Goal: Transaction & Acquisition: Purchase product/service

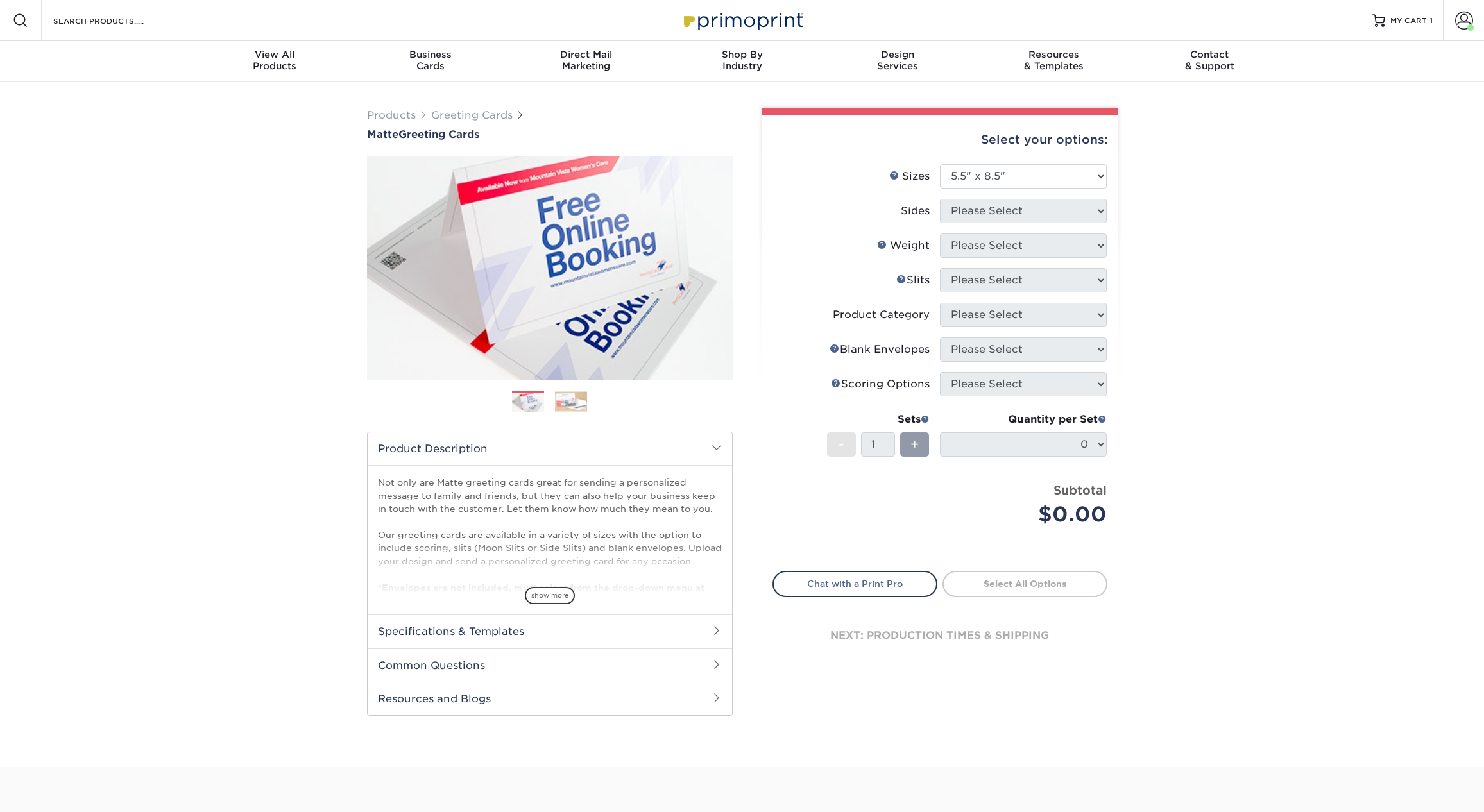
select select "5.50x8.50"
click at [1035, 175] on select "Please Select 4.25" x 11" 5.5" x 8.5" 6" x 9" 6" x 12" 7" x 10" 8.5" x 11"" at bounding box center [1023, 176] width 167 height 24
click at [940, 164] on select "Please Select 4.25" x 11" 5.5" x 8.5" 6" x 9" 6" x 12" 7" x 10" 8.5" x 11"" at bounding box center [1023, 176] width 167 height 24
click at [1022, 168] on select "Please Select 4.25" x 11" 5.5" x 8.5" 6" x 9" 6" x 12" 7" x 10" 8.5" x 11"" at bounding box center [1023, 176] width 167 height 24
select select "5.50x8.50"
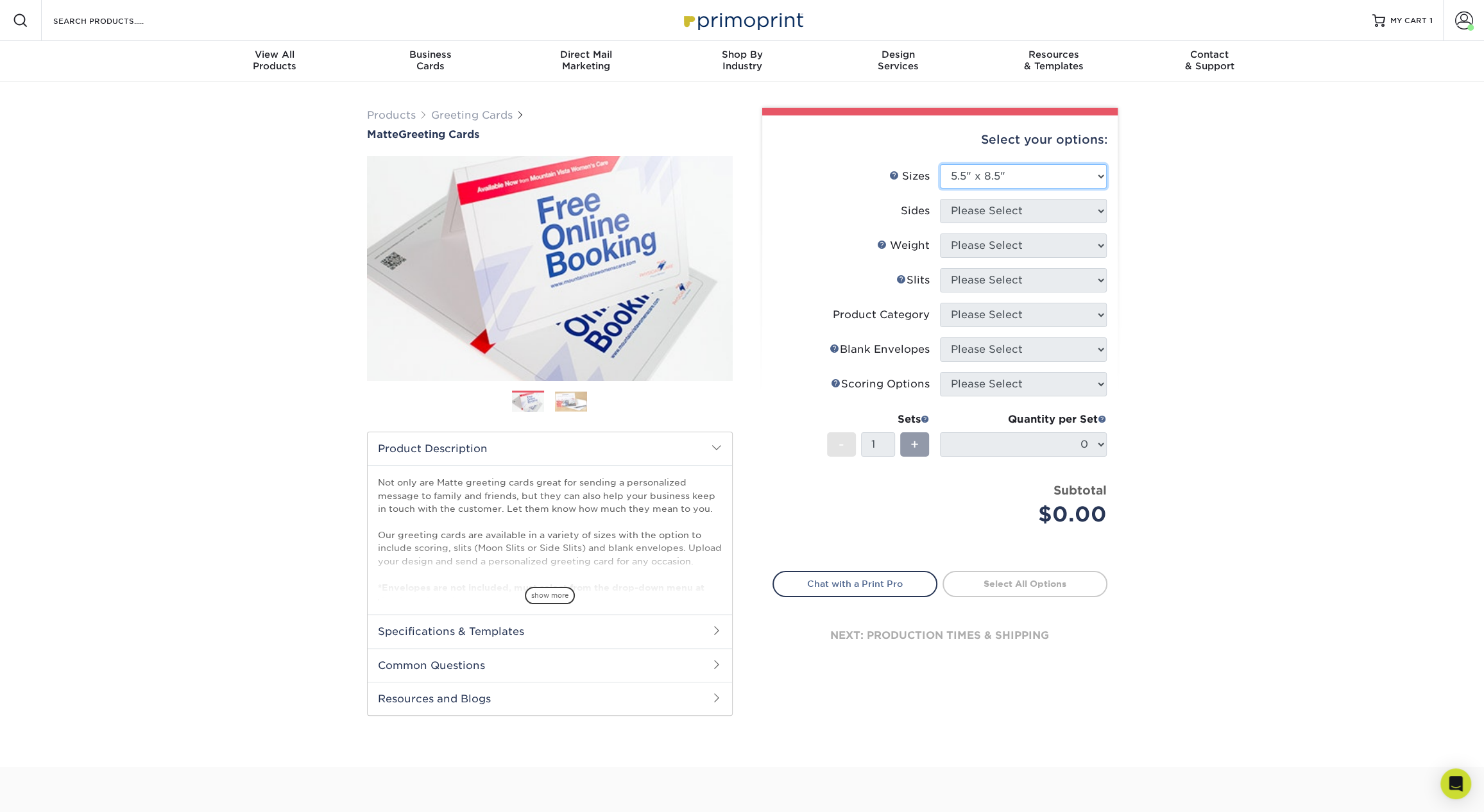
click at [940, 164] on select "Please Select 4.25" x 11" 5.5" x 8.5" 6" x 9" 6" x 12" 7" x 10" 8.5" x 11"" at bounding box center [1023, 176] width 167 height 24
click at [1020, 208] on select "Please Select Print Both Sides Print Front Only" at bounding box center [1023, 210] width 167 height 24
select select "13abbda7-1d64-4f25-8bb2-c179b224825d"
click at [940, 199] on select "Please Select Print Both Sides Print Front Only" at bounding box center [1023, 210] width 167 height 24
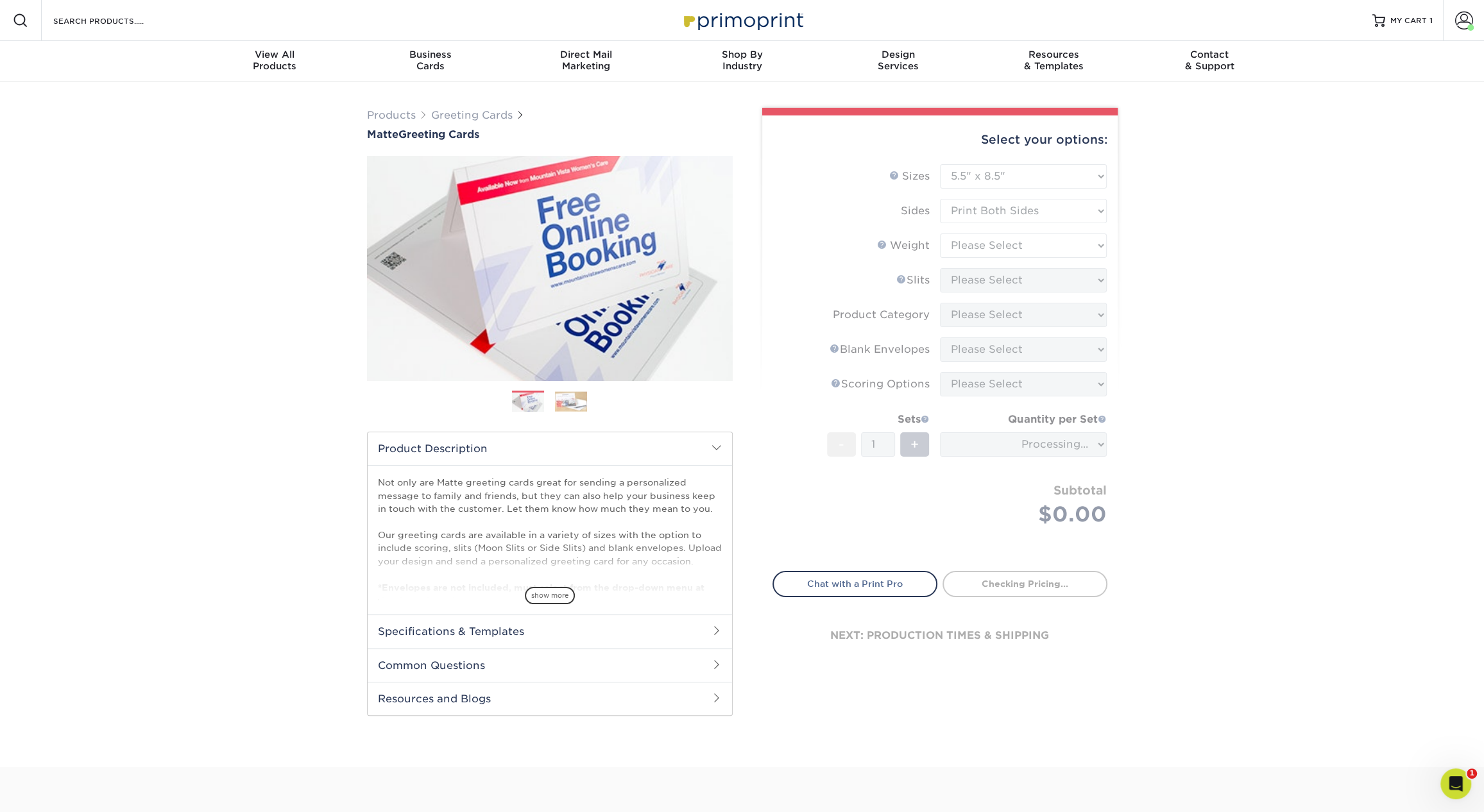
click at [1041, 246] on form "Sizes Help Sizes Please Select 4.25" x 11" 5.5" x 8.5" 6" x 9" 6" x 12" 7" x 10…" at bounding box center [940, 360] width 335 height 392
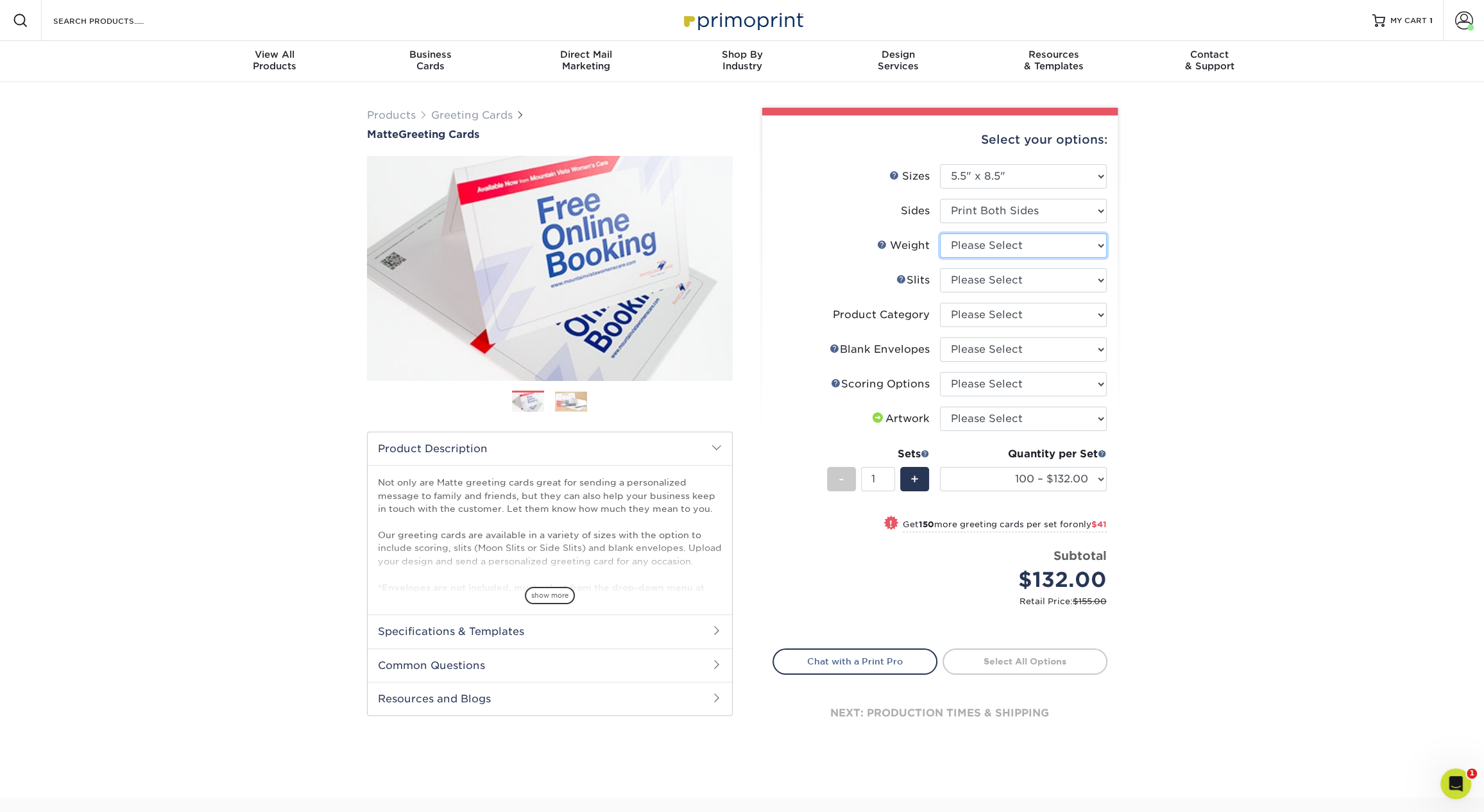
click at [1041, 246] on select "Please Select 14PT" at bounding box center [1023, 245] width 167 height 24
select select "14PT"
click at [940, 233] on select "Please Select 14PT" at bounding box center [1023, 245] width 167 height 24
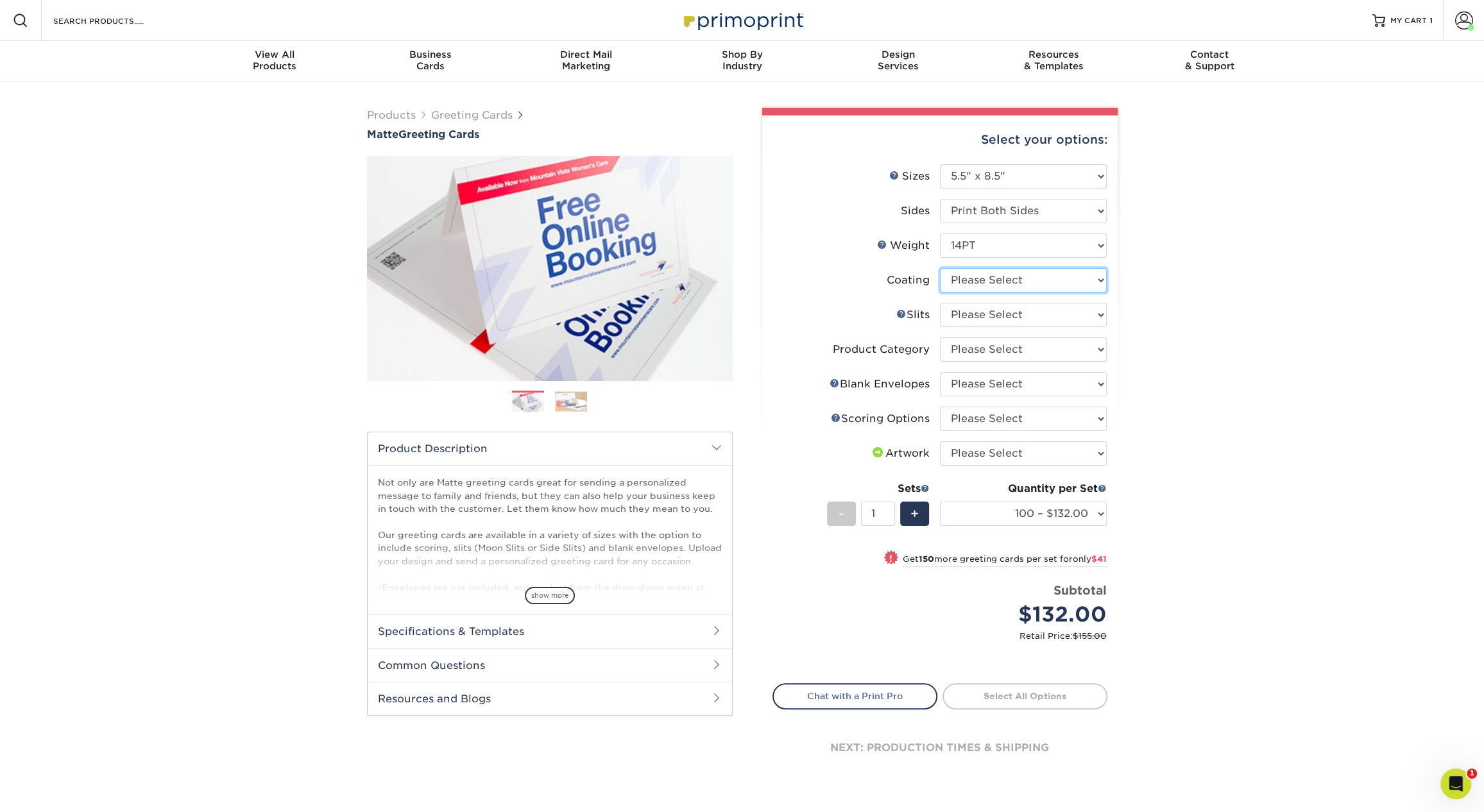
click at [998, 285] on select at bounding box center [1023, 280] width 167 height 24
select select "121bb7b5-3b4d-429f-bd8d-bbf80e953313"
click at [940, 268] on select at bounding box center [1023, 280] width 167 height 24
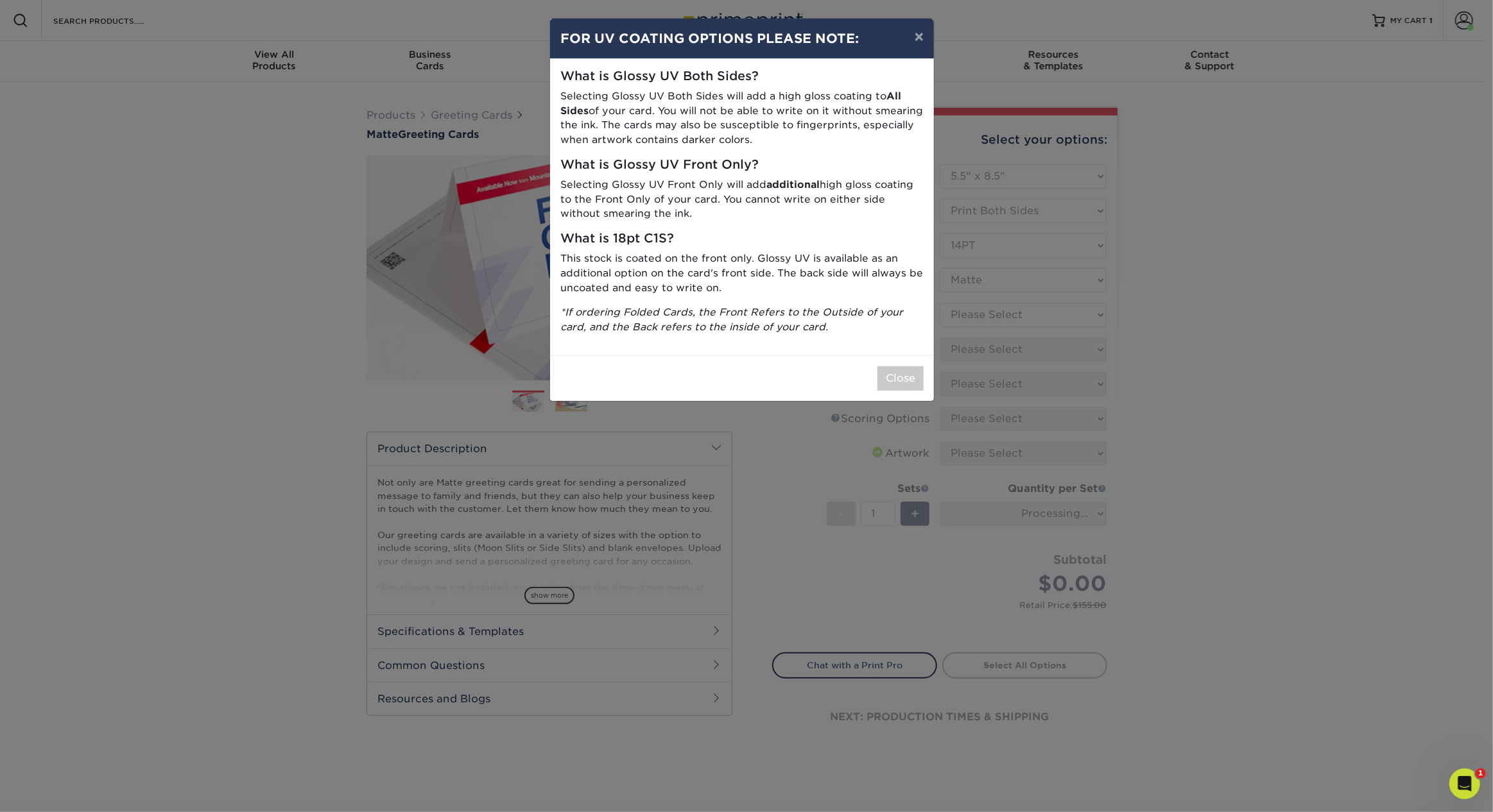
click at [1003, 313] on div "× FOR UV COATING OPTIONS PLEASE NOTE: What is Glossy UV Both Sides? Selecting G…" at bounding box center [746, 406] width 1493 height 812
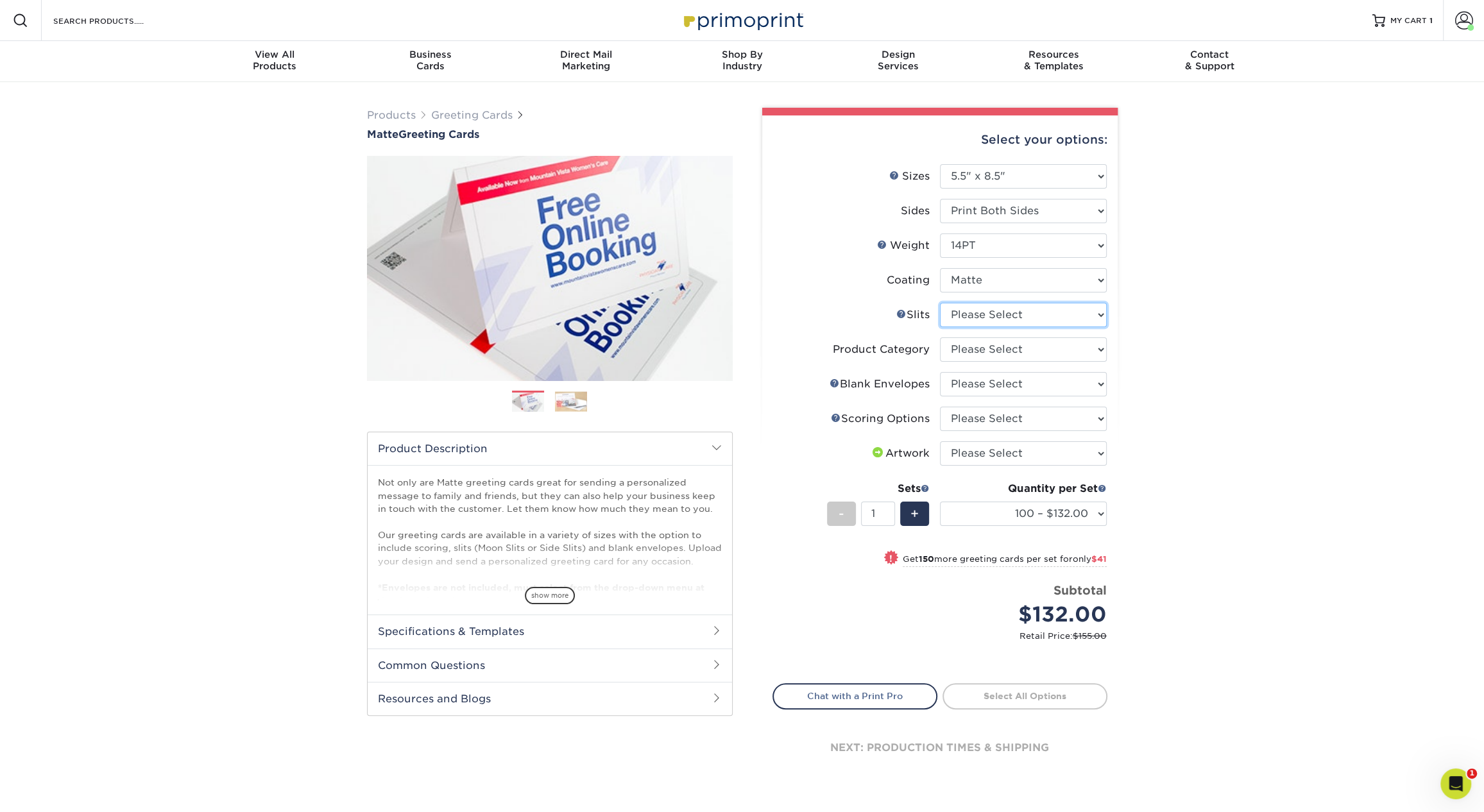
click at [982, 315] on select "Please Select Moon Slits Bottom Panel Moon Slits Right Panel No Gift Card Slits…" at bounding box center [1023, 314] width 167 height 24
select select "c4055f3c-a707-4a99-931b-ce83690041fd"
click at [940, 302] on select "Please Select Moon Slits Bottom Panel Moon Slits Right Panel No Gift Card Slits…" at bounding box center [1023, 314] width 167 height 24
click at [1008, 355] on select "Please Select Greeting Cards" at bounding box center [1023, 349] width 167 height 24
select select "b7f8198f-f281-4438-a52e-cd7a5c5c0cfc"
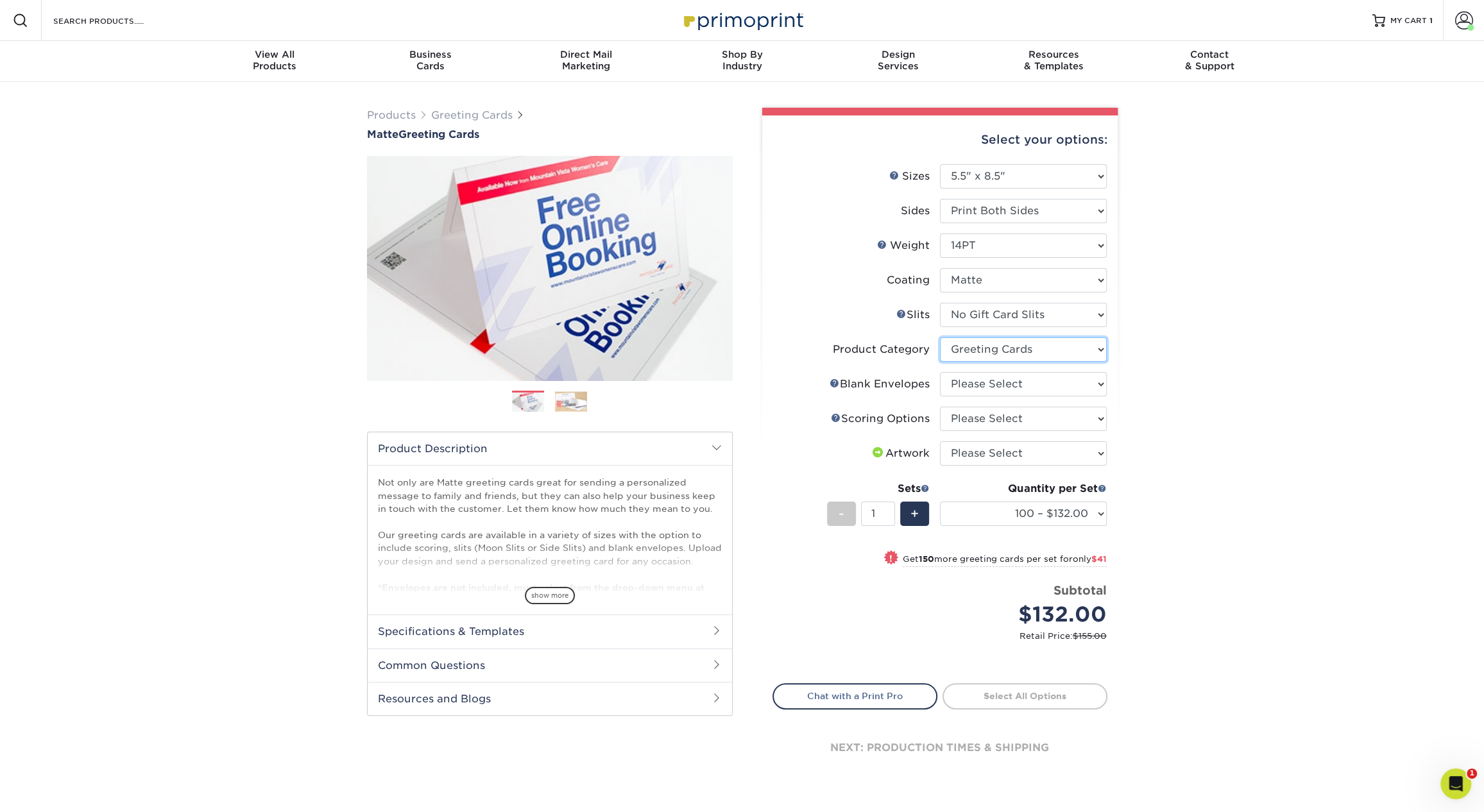
click at [940, 337] on select "Please Select Greeting Cards" at bounding box center [1023, 349] width 167 height 24
click at [1015, 377] on select "Please Select No Blank Envelopes Yes 100 Envelopes A2 Yes 250 Envelopes A2 Yes …" at bounding box center [1023, 384] width 167 height 24
select select "9f137334-7cf0-4a73-8a74-a4df662606ea"
click at [940, 372] on select "Please Select No Blank Envelopes Yes 100 Envelopes A2 Yes 250 Envelopes A2 Yes …" at bounding box center [1023, 384] width 167 height 24
click at [1009, 420] on select "Please Select Score in Half" at bounding box center [1023, 418] width 167 height 24
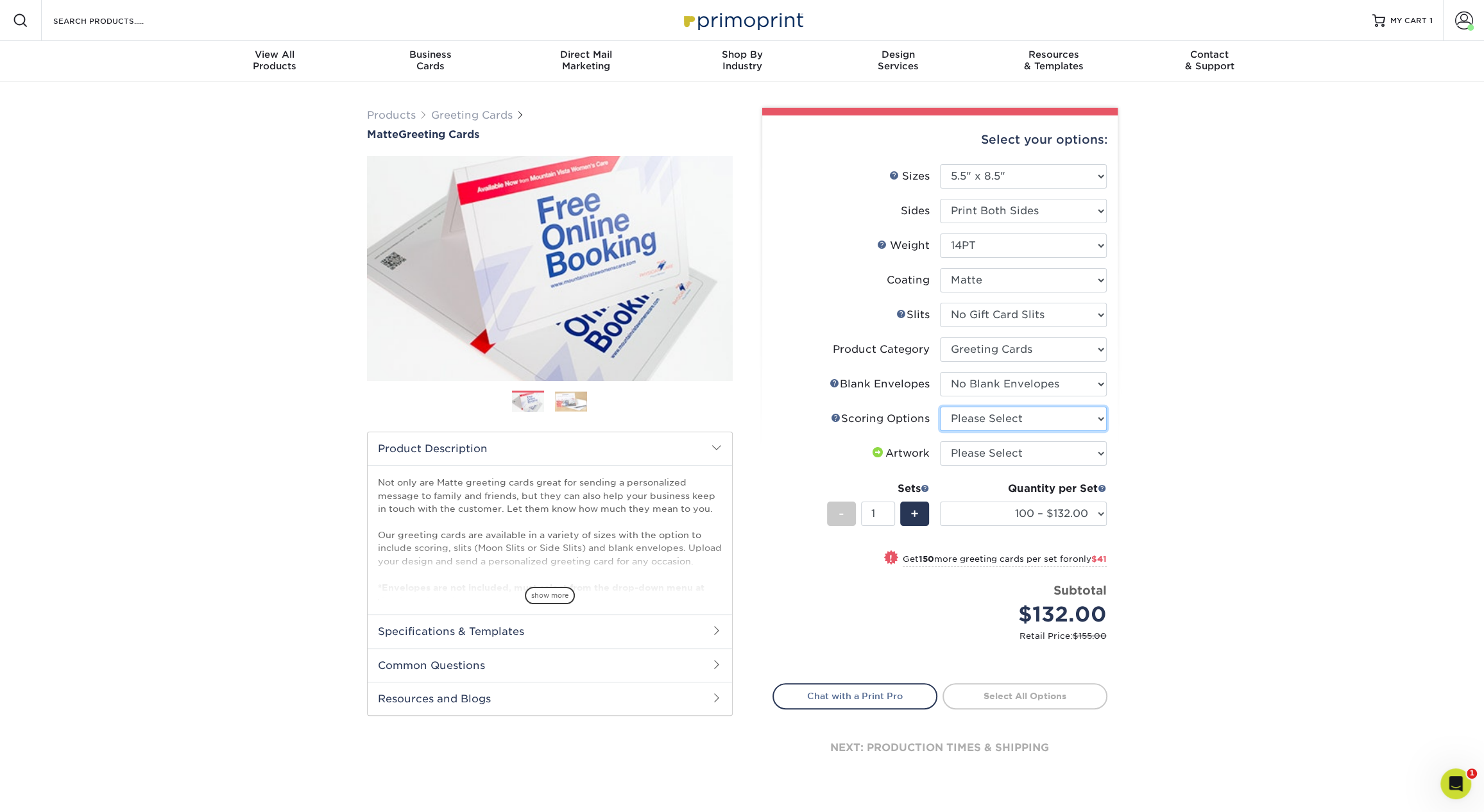
select select "b23166fa-223a-4016-b2d3-d3438452c7d9"
click at [940, 406] on select "Please Select Score in Half" at bounding box center [1023, 418] width 167 height 24
click at [1015, 447] on select "Please Select I will upload files I need a design - $75" at bounding box center [1023, 453] width 167 height 24
select select "upload"
click at [940, 441] on select "Please Select I will upload files I need a design - $75" at bounding box center [1023, 453] width 167 height 24
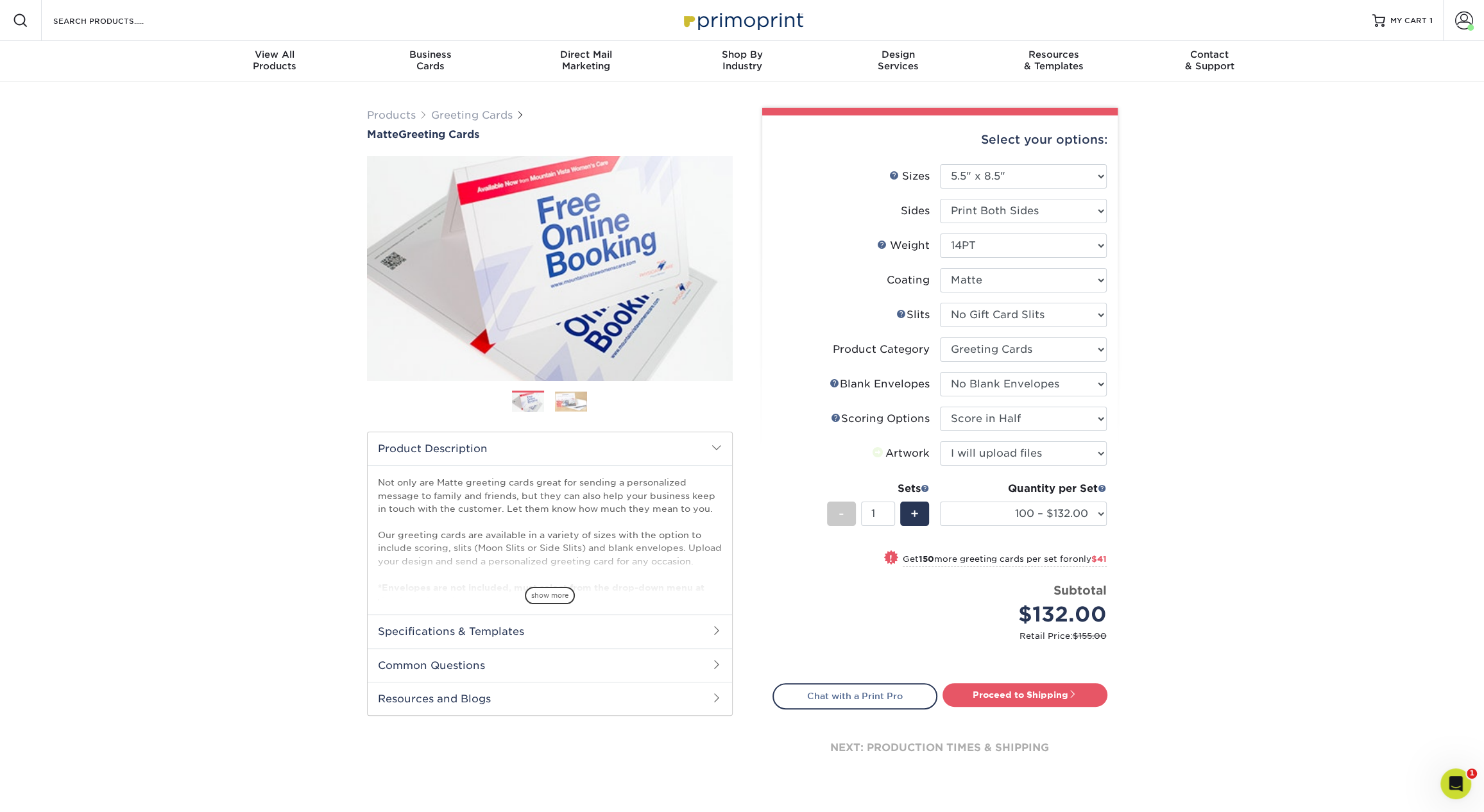
click at [1248, 464] on div "Products Greeting Cards Matte Greeting Cards Previous Next show more /" at bounding box center [742, 458] width 1484 height 751
click at [1074, 509] on select "100 – $132.00 250 – $173.00 500 – $205.00 1000 – $237.00 2500 – $383.00 5000 – …" at bounding box center [1023, 513] width 167 height 24
select select "500 – $205.00"
click at [940, 502] on select "100 – $132.00 250 – $173.00 500 – $205.00 1000 – $237.00 2500 – $383.00 5000 – …" at bounding box center [1023, 513] width 167 height 24
click at [1196, 275] on div "Products Greeting Cards Matte Greeting Cards Previous Next show more /" at bounding box center [742, 458] width 1484 height 751
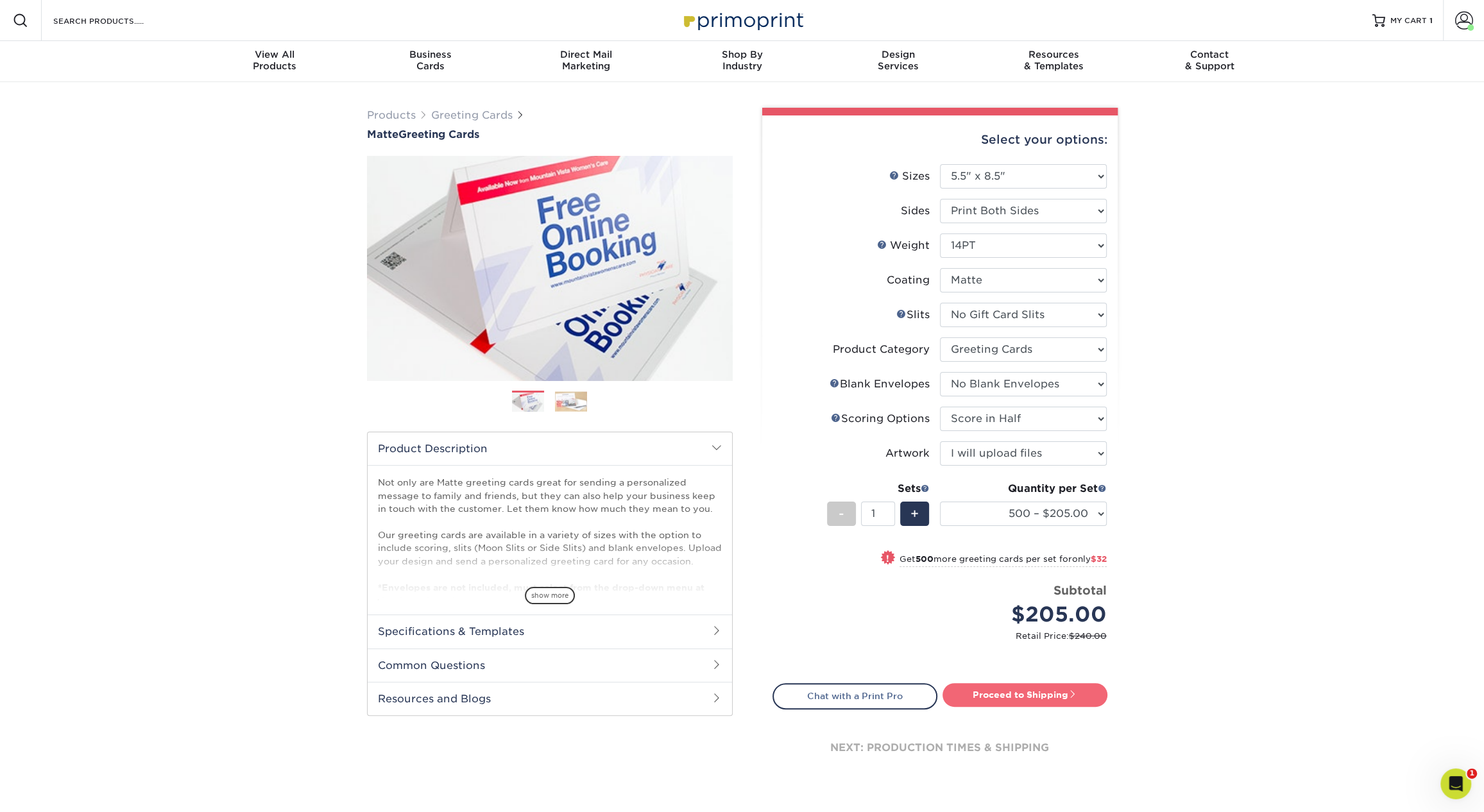
click at [1032, 690] on link "Proceed to Shipping" at bounding box center [1025, 695] width 165 height 23
type input "Set 1"
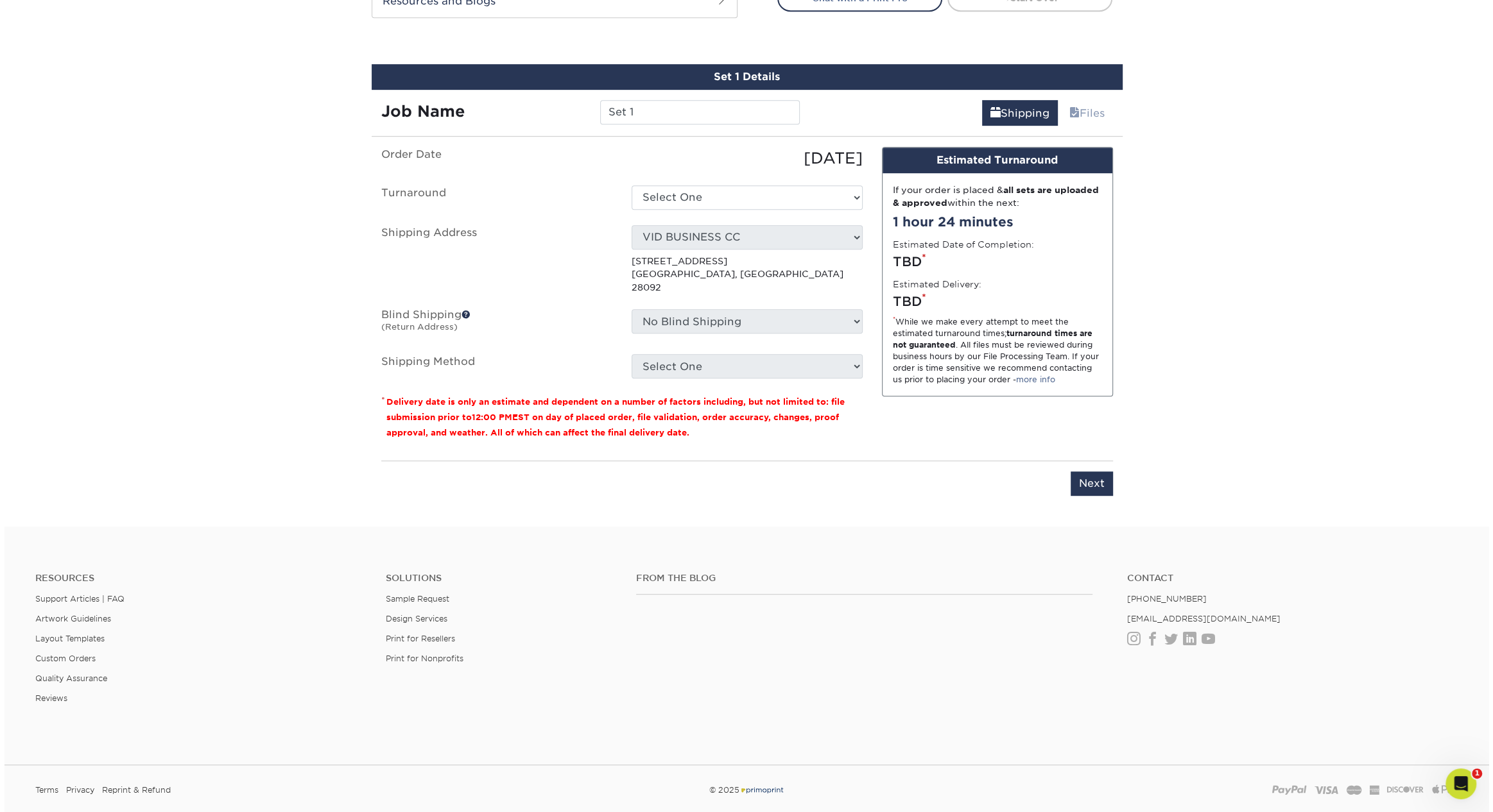
scroll to position [717, 0]
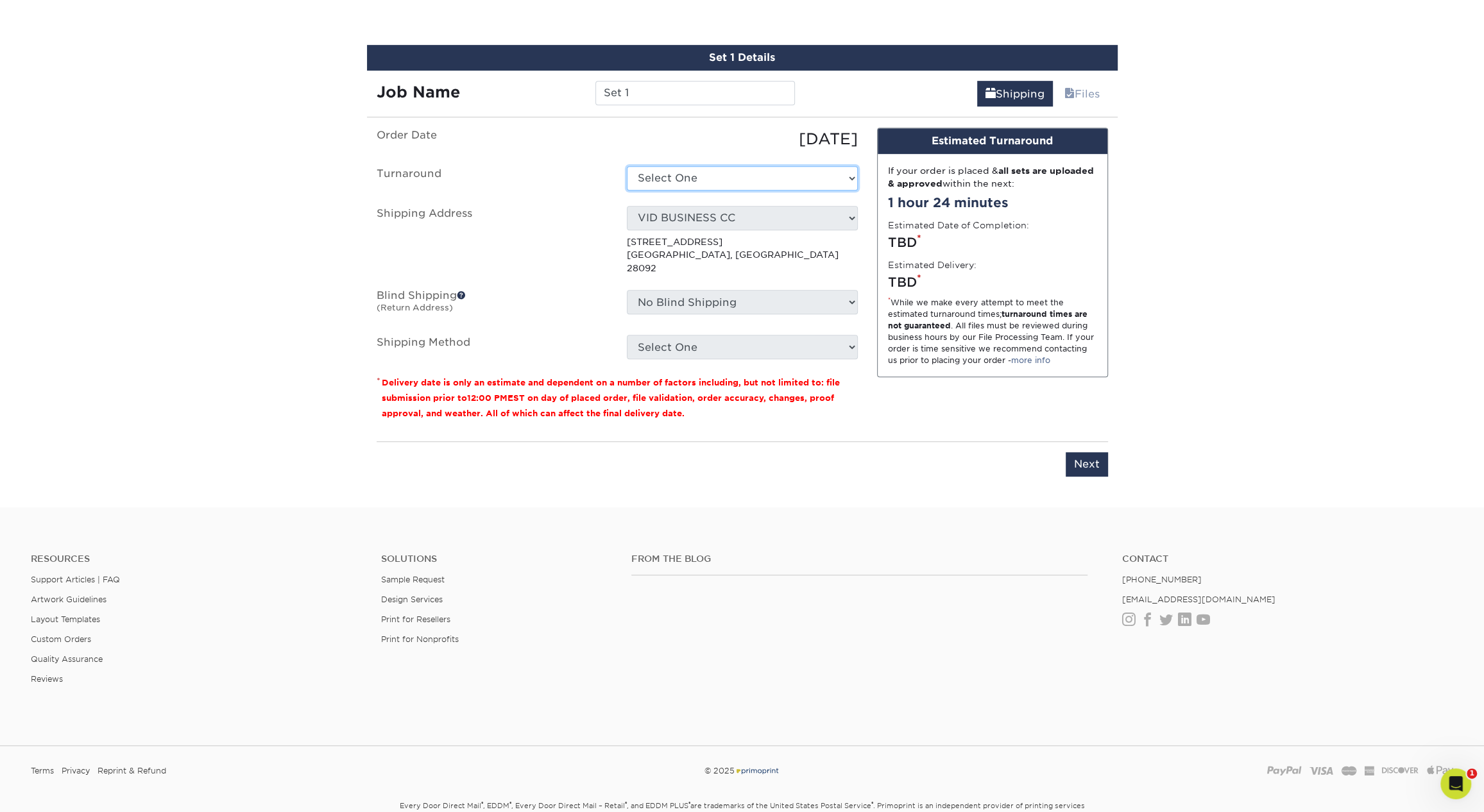
click at [690, 177] on select "Select One 2-4 Business Days 2 Day Next Business Day" at bounding box center [742, 178] width 231 height 24
select select "761cd08a-270a-49db-bba1-c5b73adfbe18"
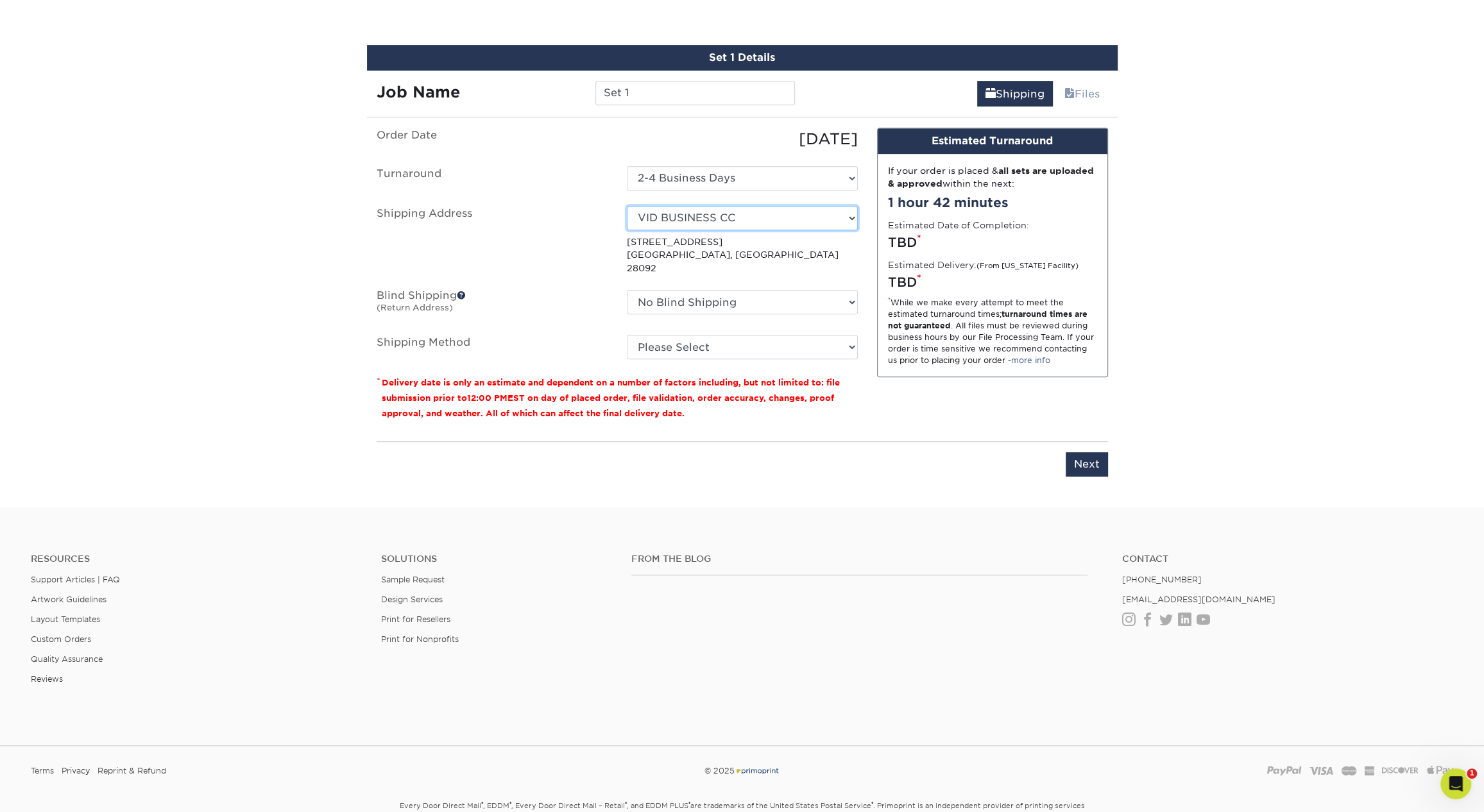
click at [694, 214] on select "Select One 1 2527 Cleaning 2527 CLEANING (HAMILTON CIRC) 360 Graphics 5812 Acco…" at bounding box center [742, 217] width 231 height 24
select select "234155"
click at [714, 290] on select "No Blind Shipping 1 2527 Cleaning 2527 CLEANING (HAMILTON CIRC) 360 Graphics 58…" at bounding box center [742, 302] width 231 height 24
select select "211910"
click at [627, 290] on select "No Blind Shipping 1 2527 Cleaning 2527 CLEANING (HAMILTON CIRC) 360 Graphics 58…" at bounding box center [742, 302] width 231 height 24
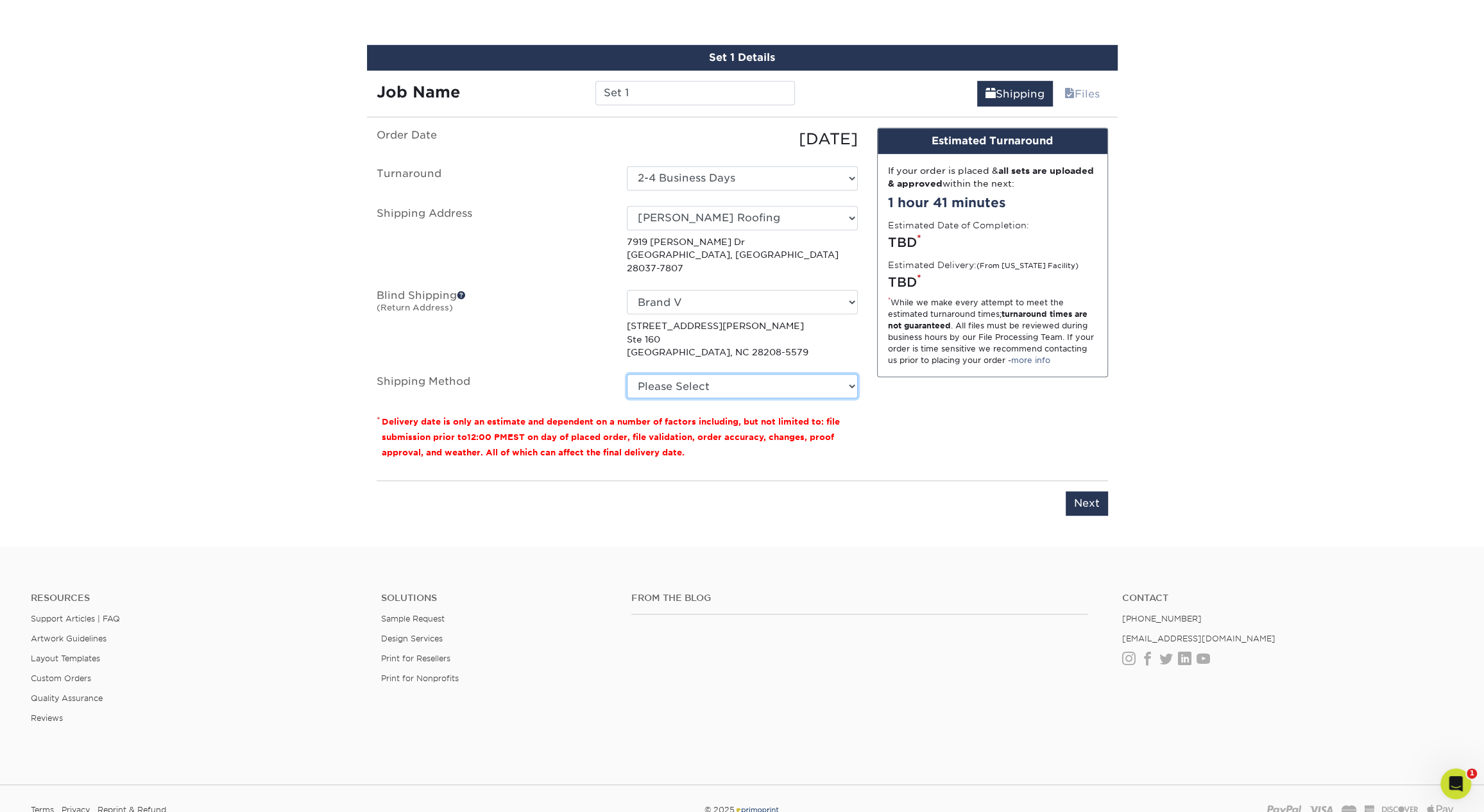
click at [680, 374] on select "Please Select Ground Shipping (+$18.41) 3 Day Shipping Service (+$29.96) 2 Day …" at bounding box center [742, 385] width 231 height 24
select select "03"
click at [627, 374] on select "Please Select Ground Shipping (+$18.41) 3 Day Shipping Service (+$29.96) 2 Day …" at bounding box center [742, 385] width 231 height 24
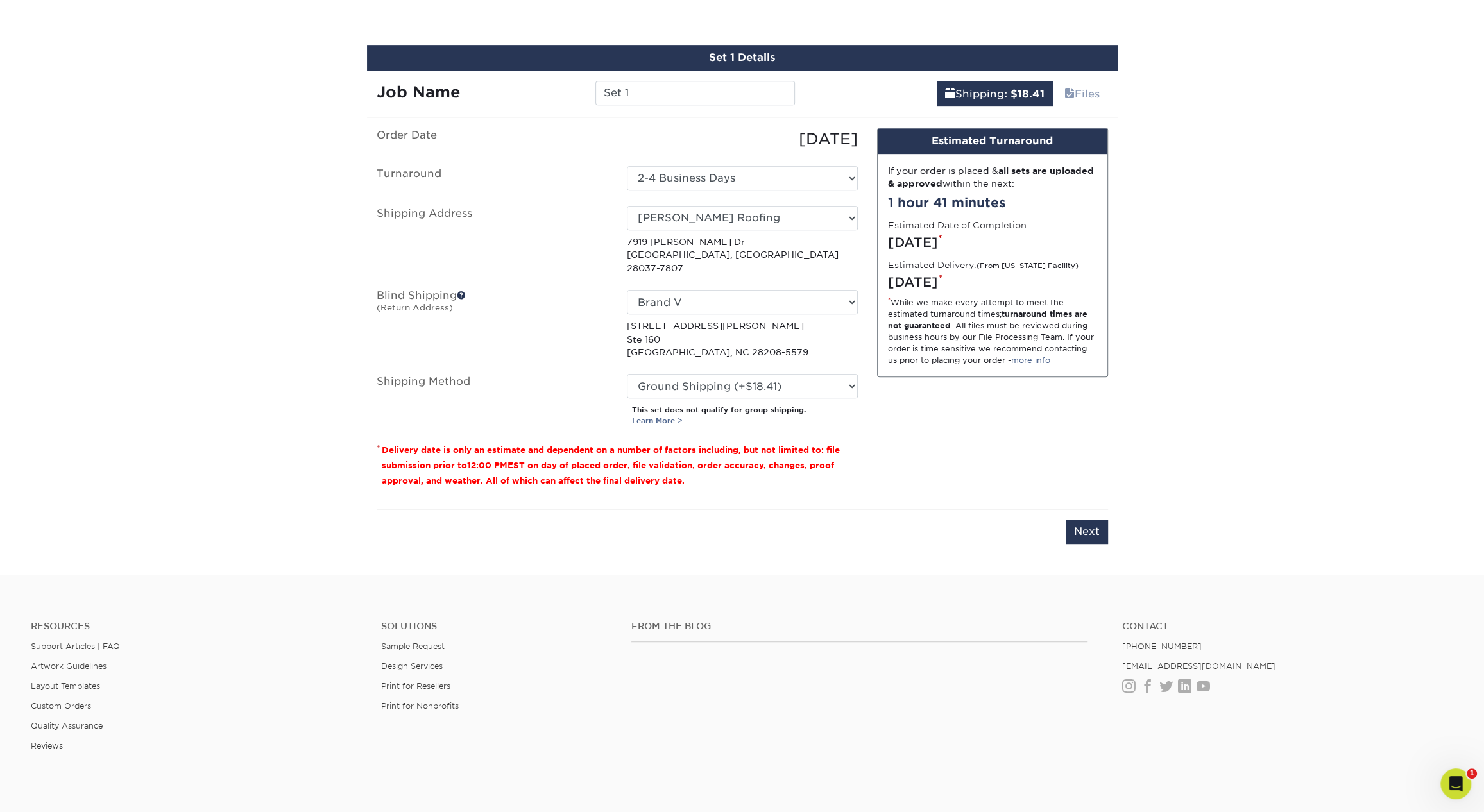
click at [1086, 536] on div "You've choosen mailing services! If you have a csv address list please upload i…" at bounding box center [742, 344] width 732 height 432
click at [1100, 509] on div "Please enter job name and select desired turnaround time, shipping address and …" at bounding box center [742, 526] width 732 height 35
click at [1093, 520] on input "Next" at bounding box center [1087, 531] width 43 height 24
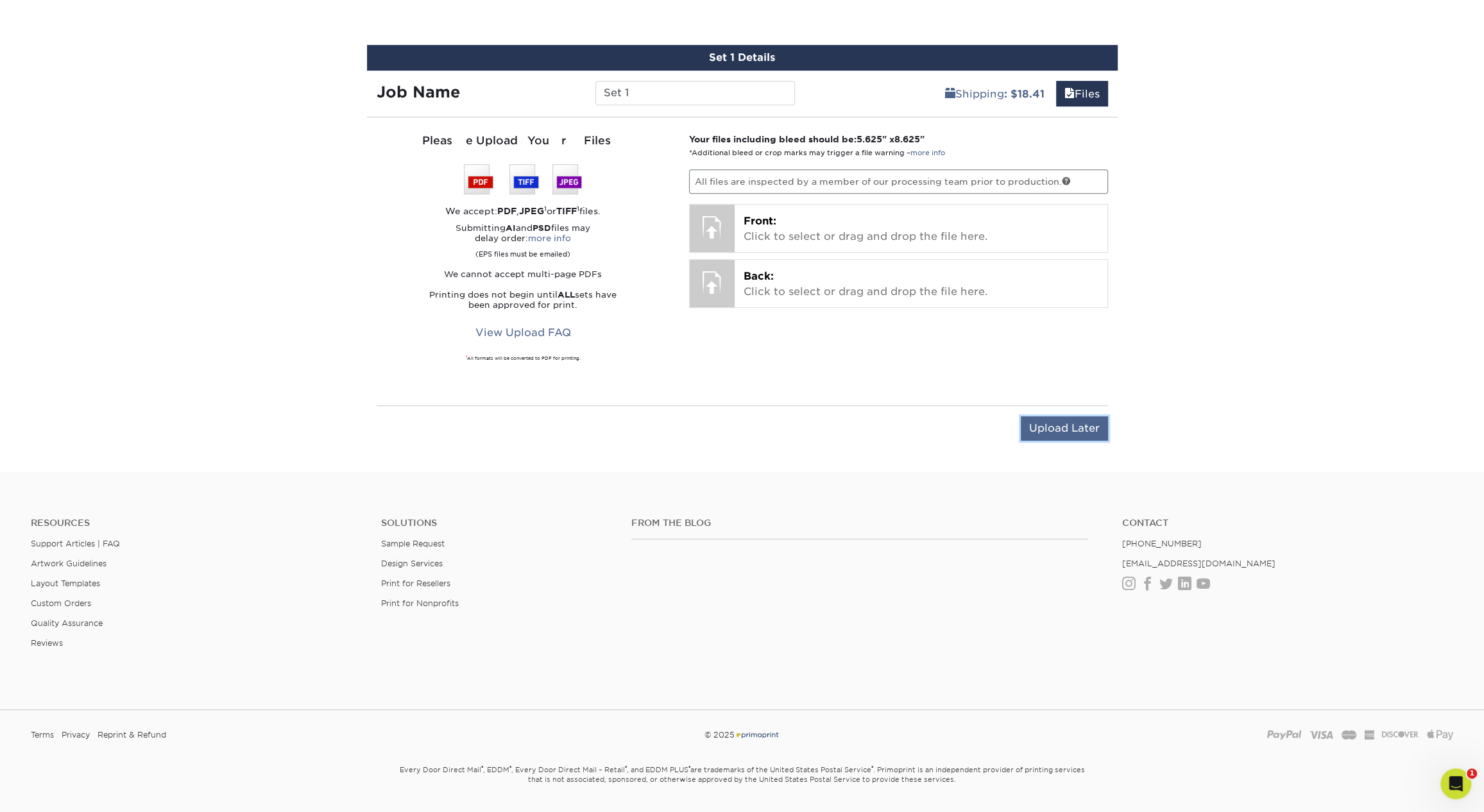
click at [1051, 422] on input "Upload Later" at bounding box center [1064, 428] width 87 height 24
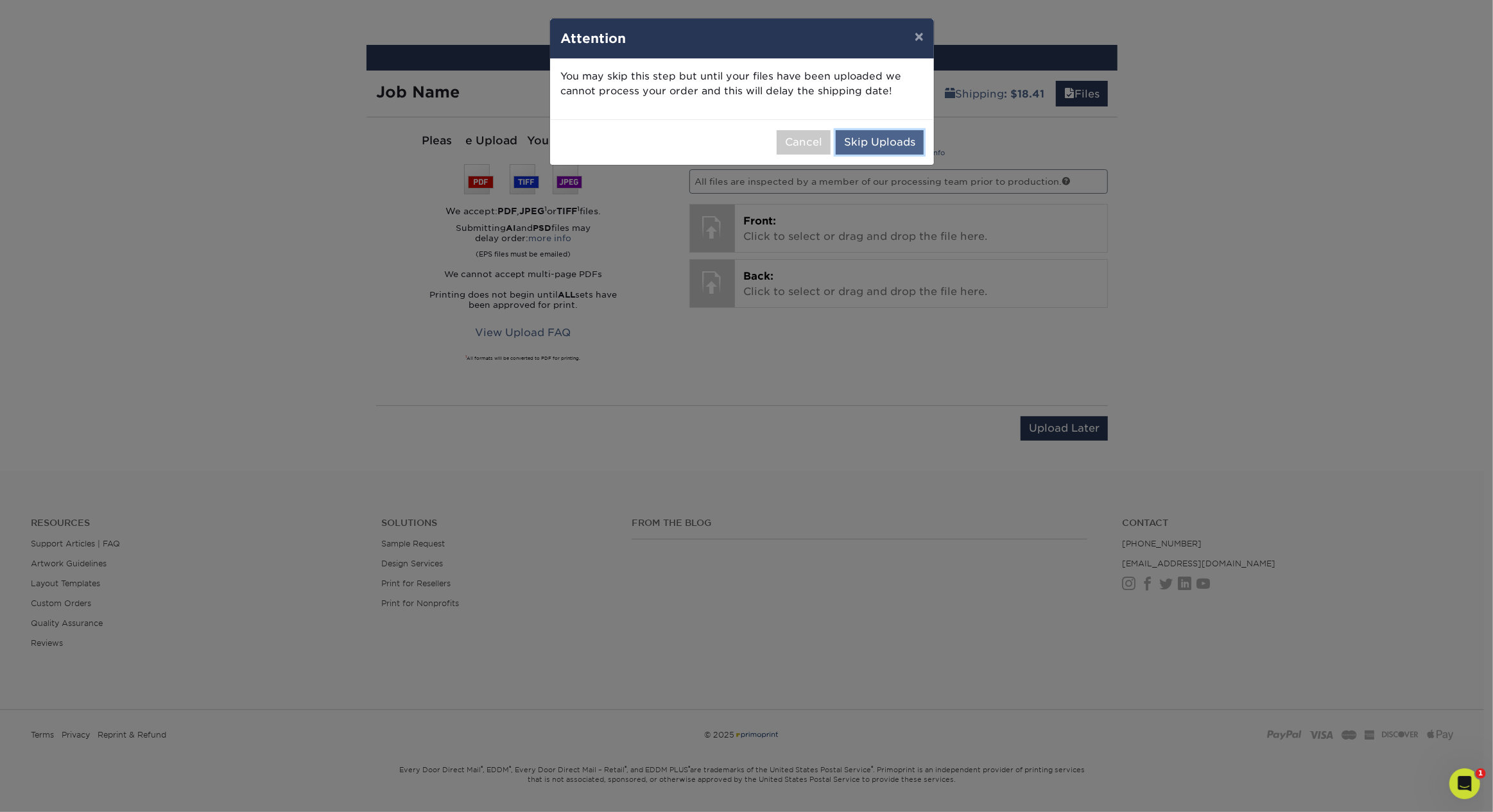
click at [900, 150] on button "Skip Uploads" at bounding box center [879, 142] width 88 height 24
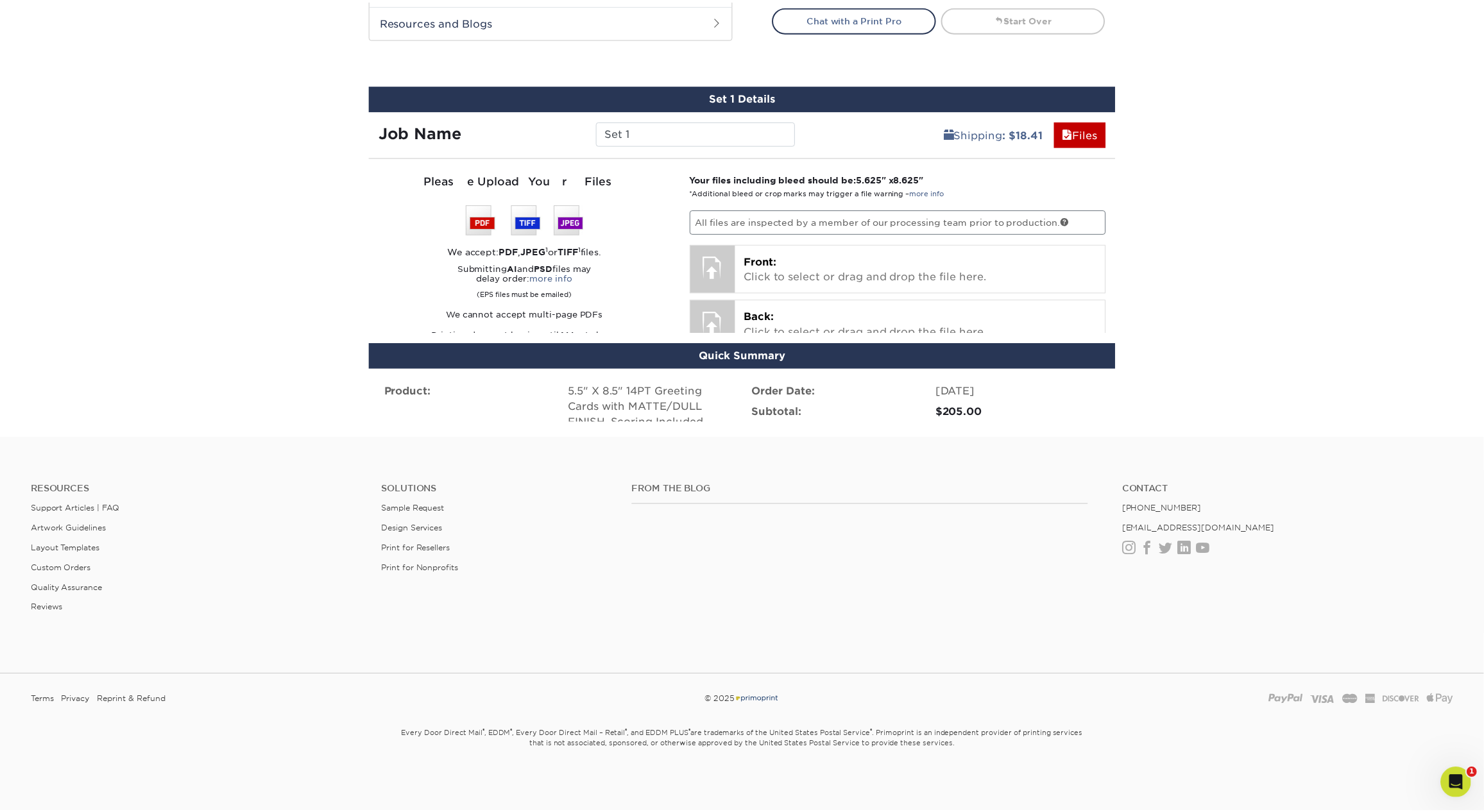
scroll to position [631, 0]
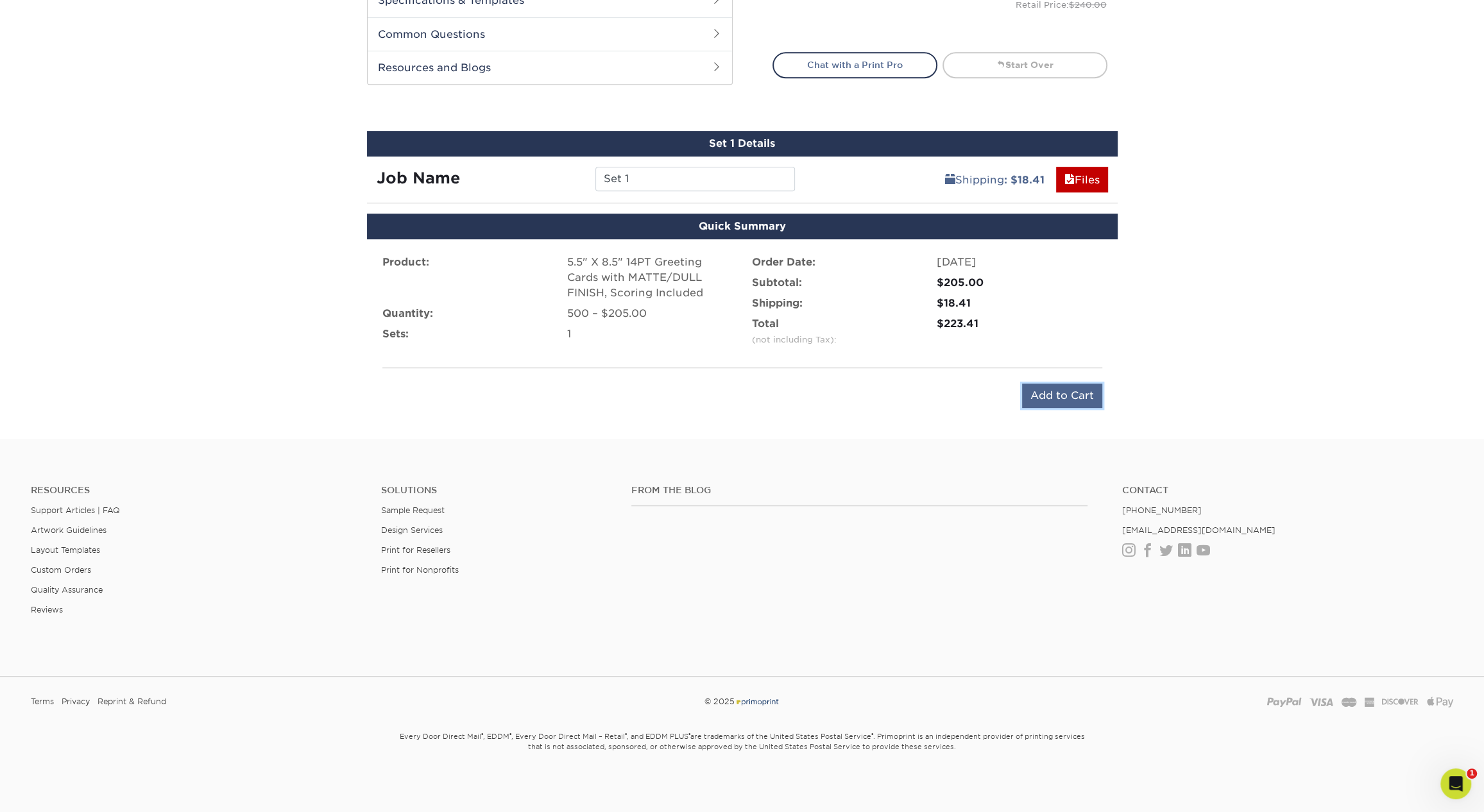
click at [1058, 389] on input "Add to Cart" at bounding box center [1062, 396] width 80 height 24
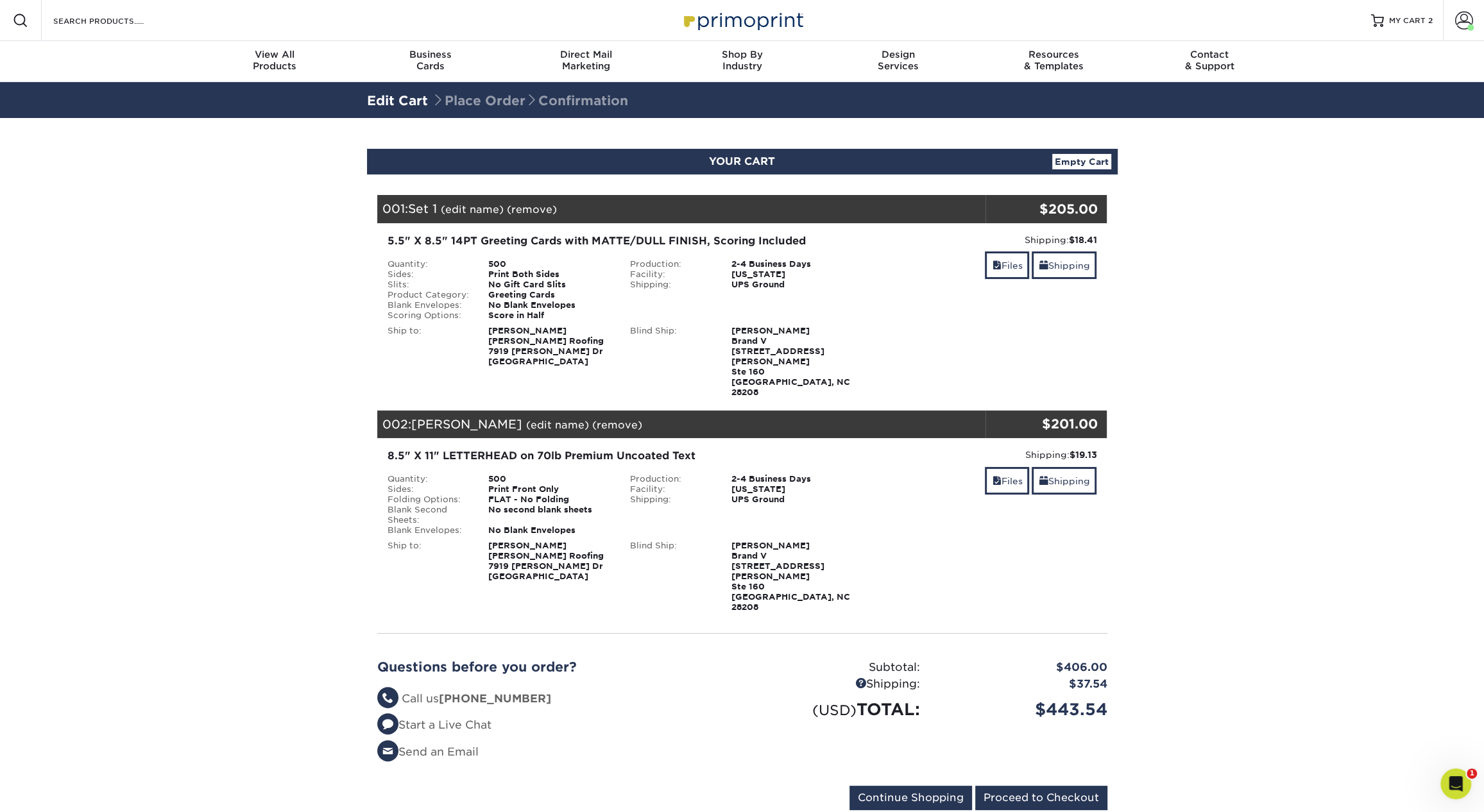
click at [568, 327] on div "Eric Bolton Bolton Roofing 7919 Natalie Commons Dr Denver, NC 28037" at bounding box center [549, 346] width 142 height 41
click at [628, 448] on div "8.5" X 11" LETTERHEAD on 70lb Premium Uncoated Text" at bounding box center [621, 456] width 466 height 16
click at [466, 448] on div "8.5" X 11" LETTERHEAD on 70lb Premium Uncoated Text" at bounding box center [621, 456] width 466 height 16
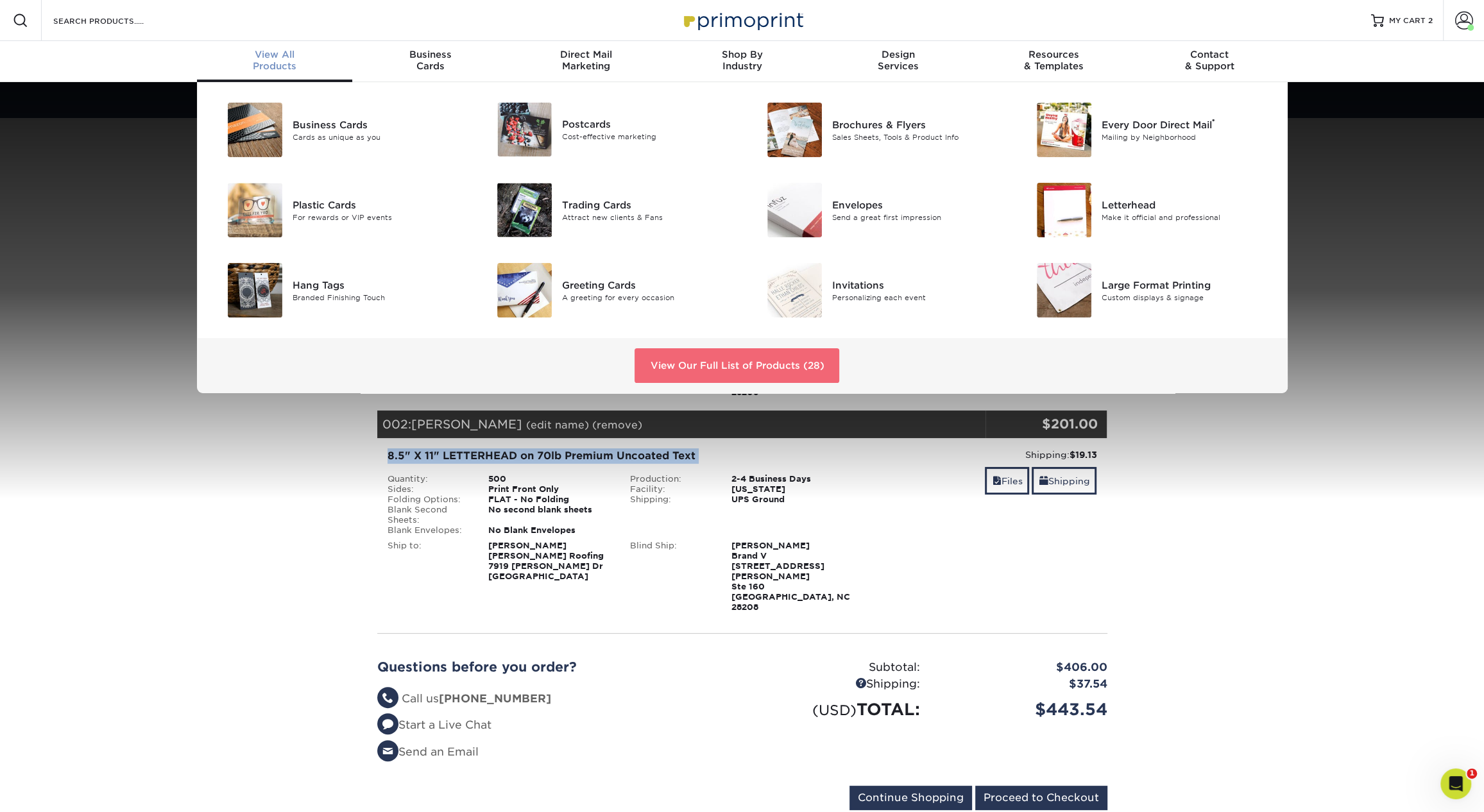
click at [735, 375] on link "View Our Full List of Products (28)" at bounding box center [737, 365] width 205 height 35
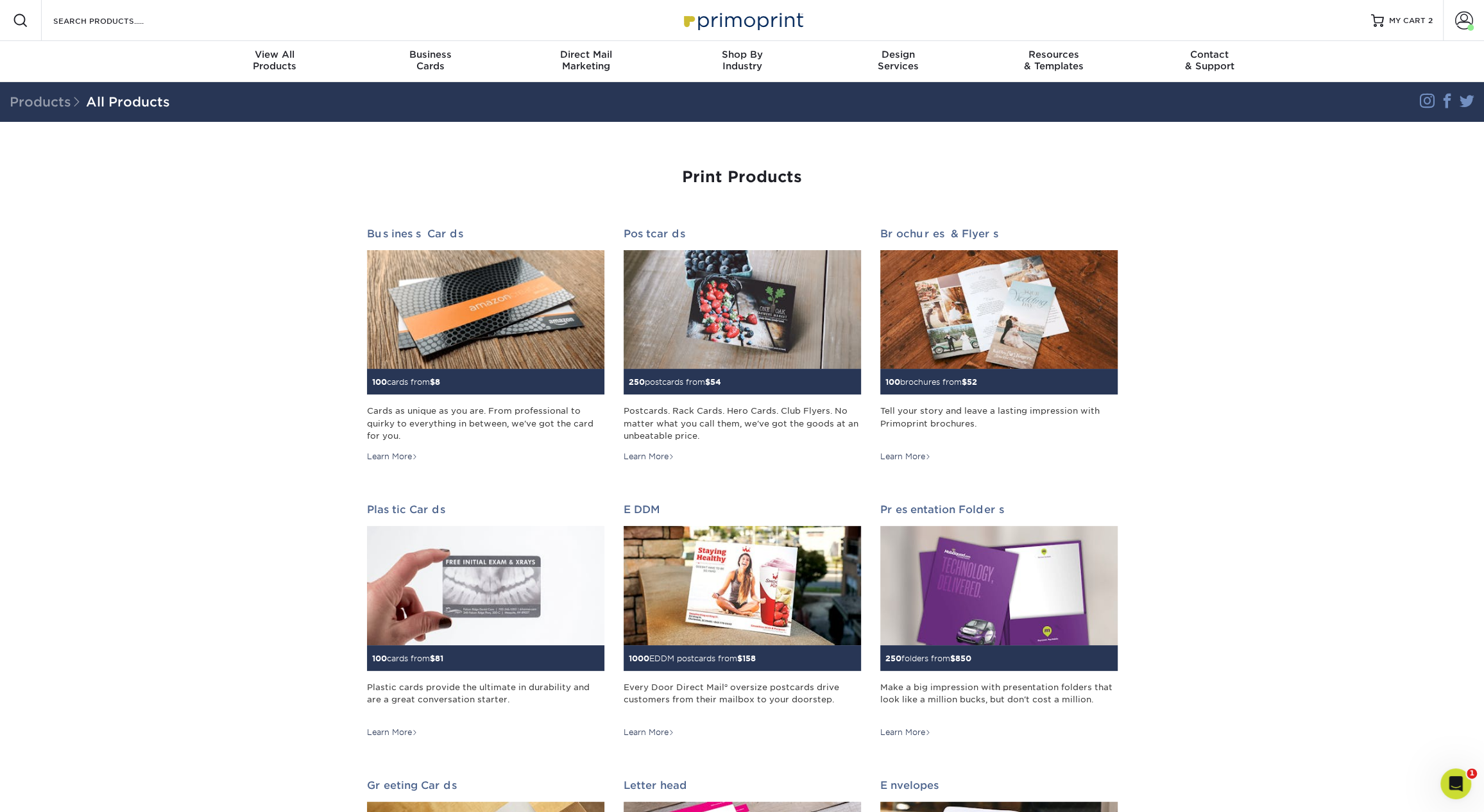
click at [1074, 172] on h1 "Print Products" at bounding box center [742, 178] width 751 height 19
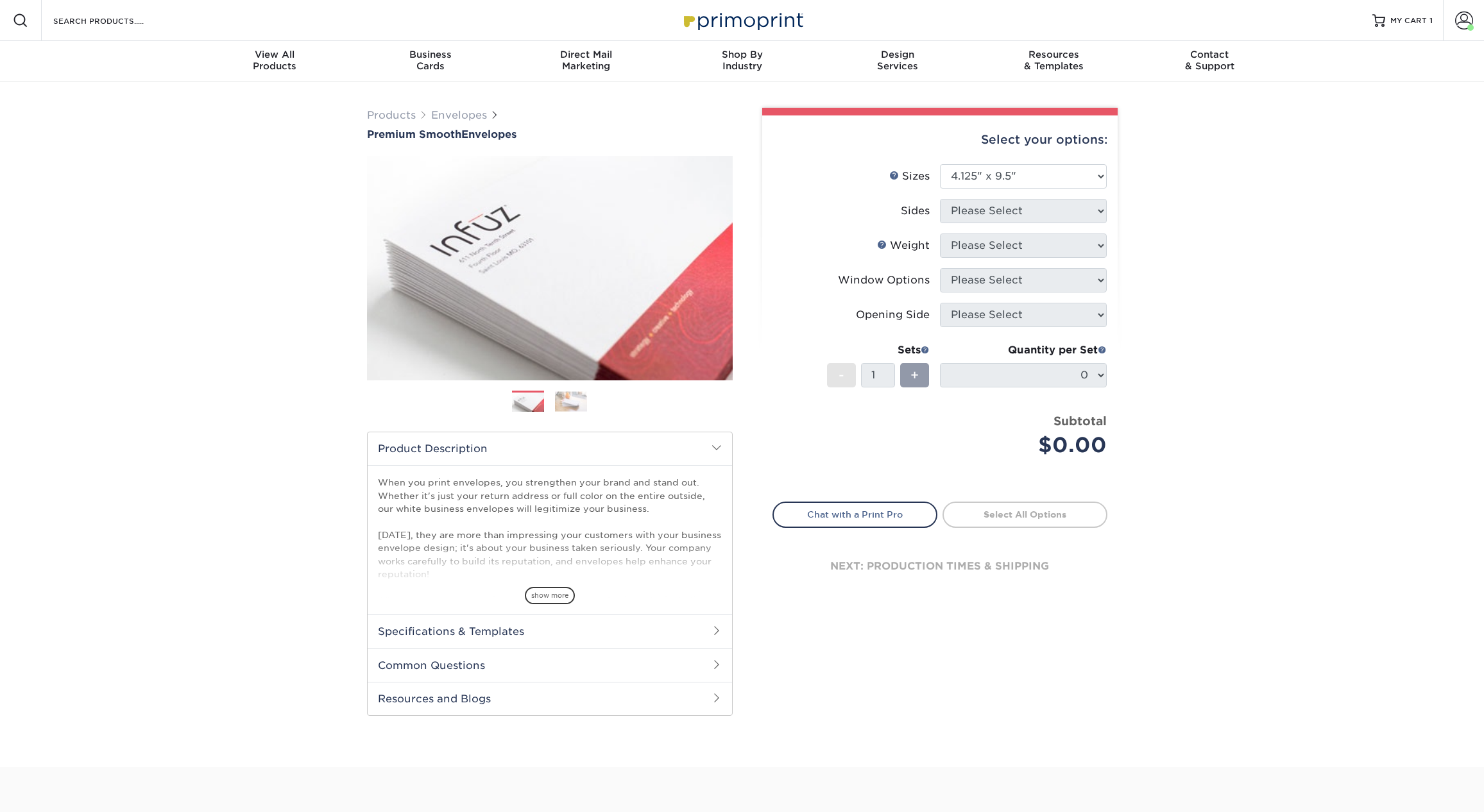
select select "4.12x9.50"
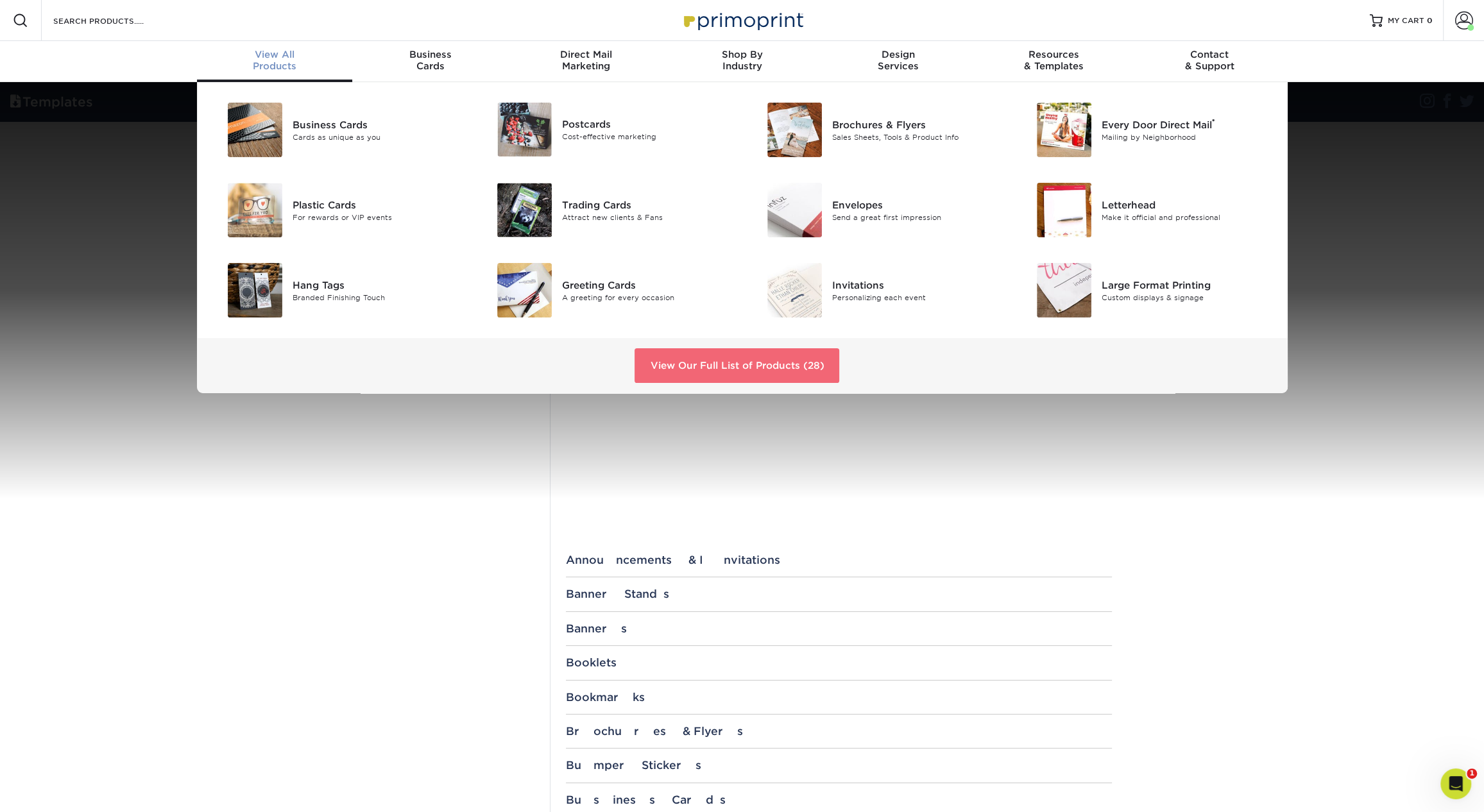
click at [744, 362] on link "View Our Full List of Products (28)" at bounding box center [737, 365] width 205 height 35
